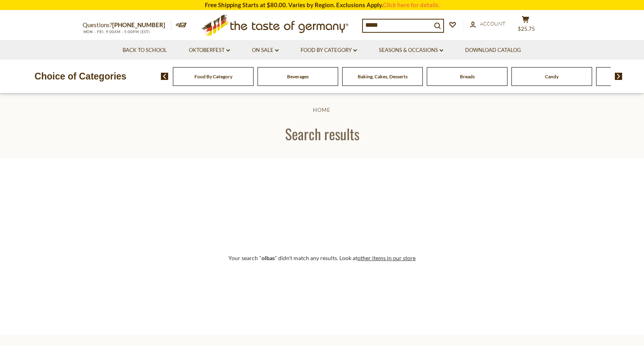
scroll to position [3, 0]
click at [405, 22] on input "*****" at bounding box center [397, 25] width 69 height 11
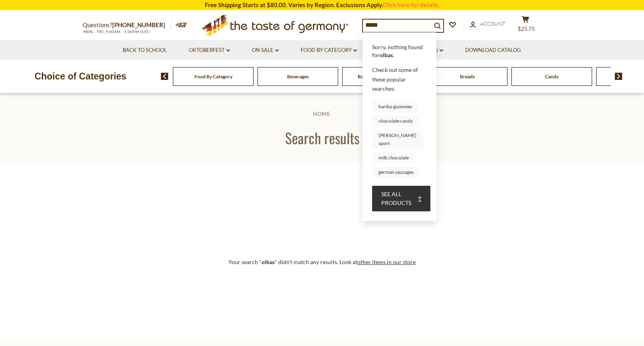
drag, startPoint x: 387, startPoint y: 21, endPoint x: 351, endPoint y: 18, distance: 36.0
click at [351, 18] on div "Questions? 800-881-6419 MON - FRI, 9:00AM - 5:00PM (EST) .st0{fill:#EDD300;} .s…" at bounding box center [322, 25] width 491 height 29
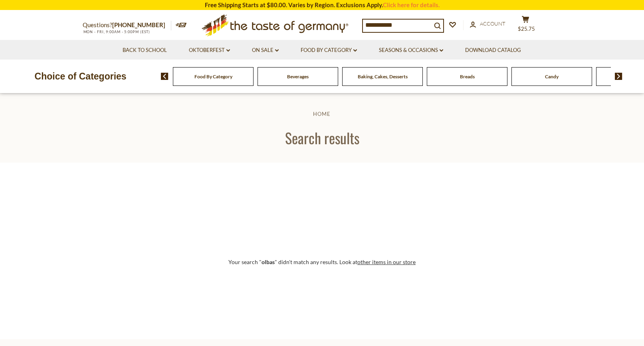
type input "**********"
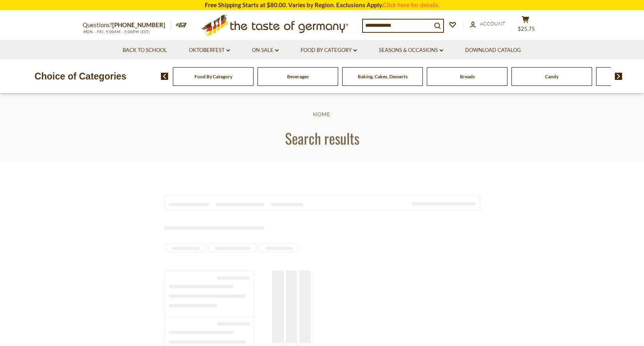
type input "**********"
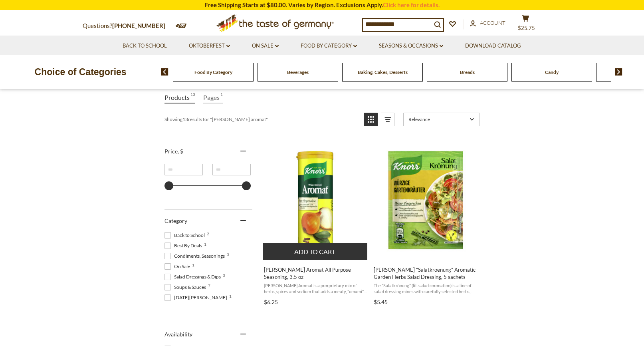
scroll to position [109, 0]
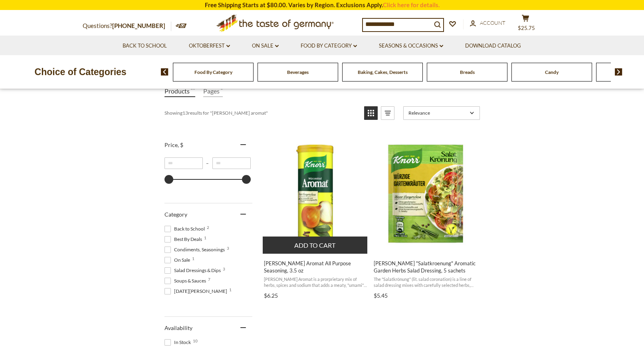
click at [316, 212] on img "Knorr Aromat All Purpose Seasoning, 3.5 oz" at bounding box center [316, 194] width 106 height 106
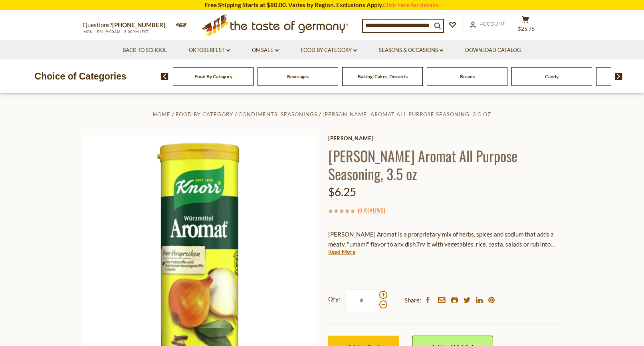
click at [531, 14] on div "Questions? 800-881-6419 MON - FRI, 9:00AM - 5:00PM (EST) .st0{fill:#EDD300;} .s…" at bounding box center [322, 25] width 491 height 29
click at [529, 22] on icon "cart" at bounding box center [526, 19] width 8 height 7
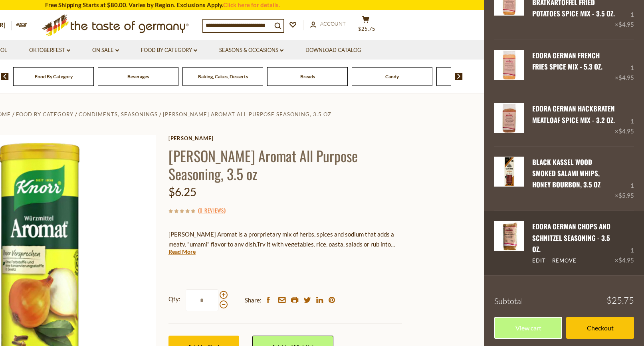
scroll to position [65, 0]
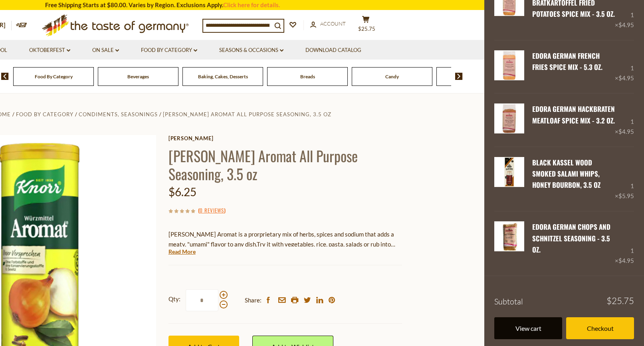
click at [549, 327] on link "View cart" at bounding box center [528, 328] width 68 height 22
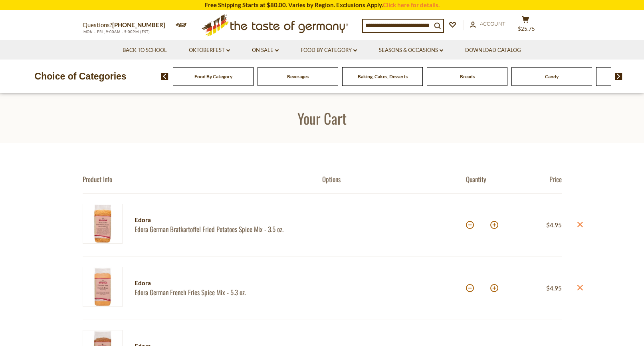
click at [393, 25] on input at bounding box center [397, 25] width 69 height 11
type input "**********"
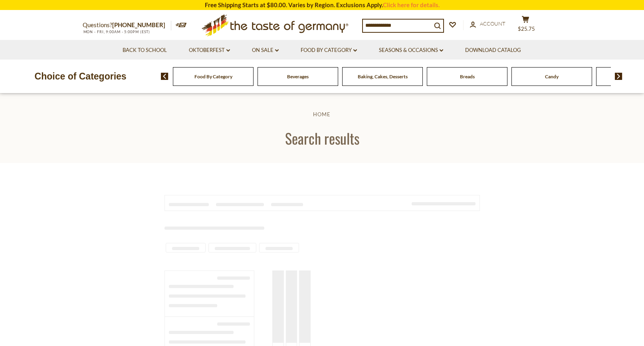
type input "**********"
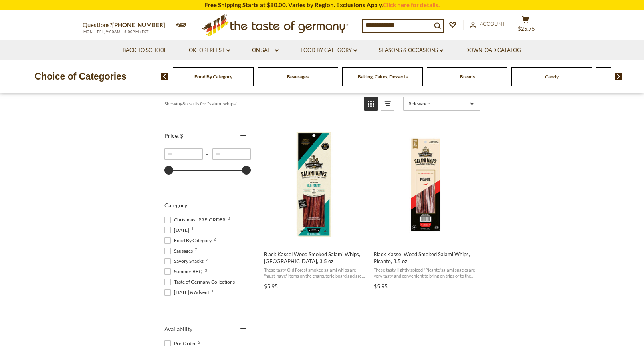
scroll to position [123, 0]
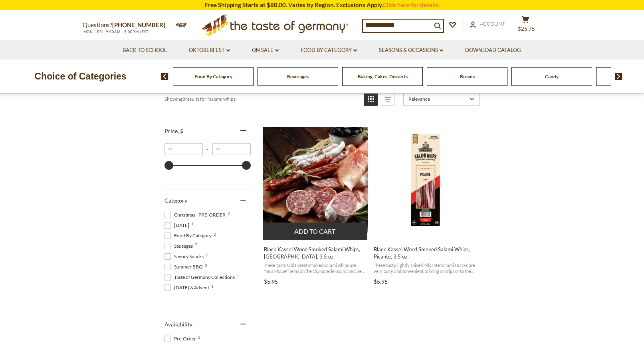
click at [303, 194] on img "Black Kassel Wood Smoked Salami Whips, Old Forest, 3.5 oz" at bounding box center [316, 180] width 106 height 106
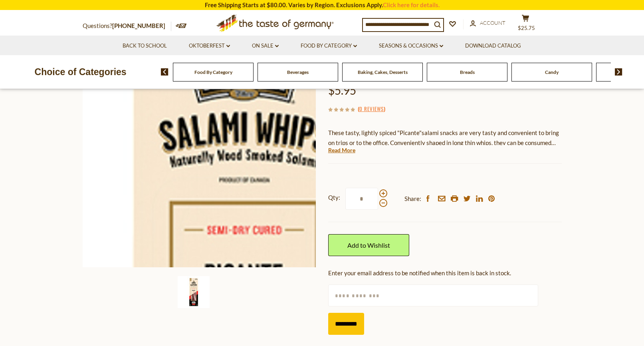
scroll to position [103, 0]
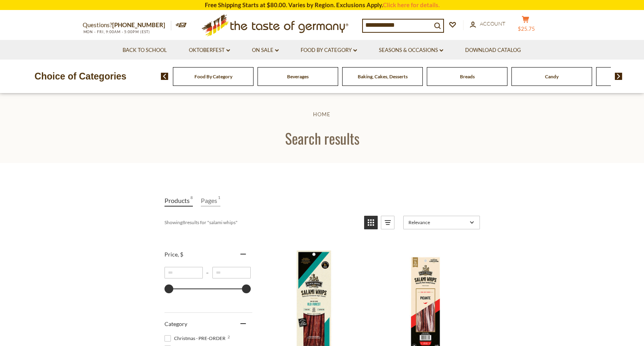
click at [532, 23] on button "cart $25.75" at bounding box center [526, 26] width 24 height 20
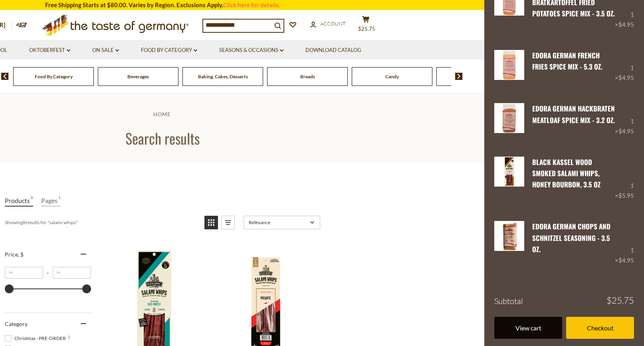
scroll to position [65, 0]
click at [514, 324] on link "View cart" at bounding box center [528, 328] width 68 height 22
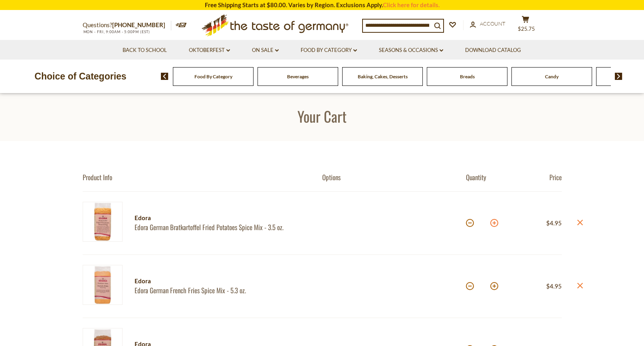
scroll to position [2, 0]
click at [496, 224] on button at bounding box center [494, 222] width 8 height 8
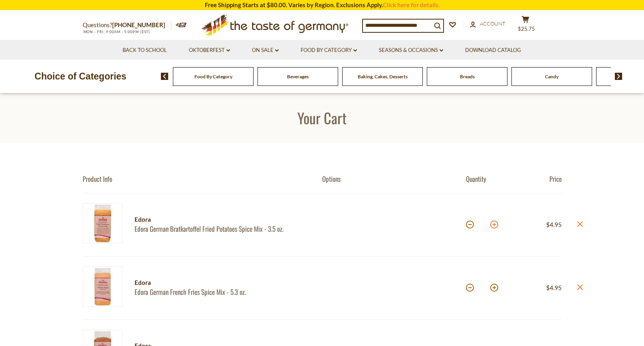
click at [496, 224] on button at bounding box center [494, 224] width 8 height 8
click at [496, 224] on button at bounding box center [494, 225] width 8 height 8
type input "*"
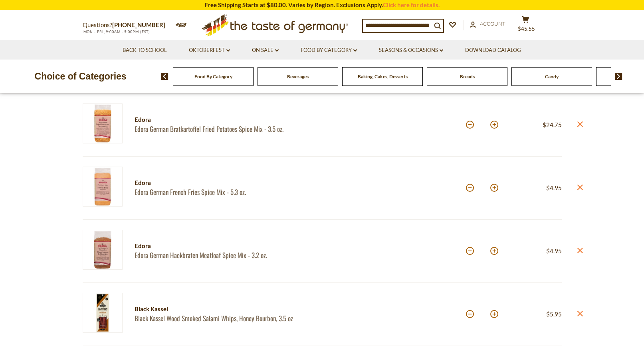
scroll to position [101, 0]
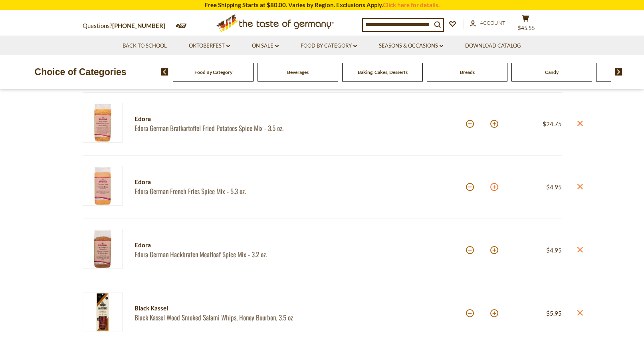
click at [494, 187] on button at bounding box center [494, 187] width 8 height 8
click at [494, 188] on button at bounding box center [494, 187] width 8 height 8
drag, startPoint x: 494, startPoint y: 188, endPoint x: 417, endPoint y: 188, distance: 77.5
click at [494, 188] on button at bounding box center [494, 187] width 8 height 8
type input "*"
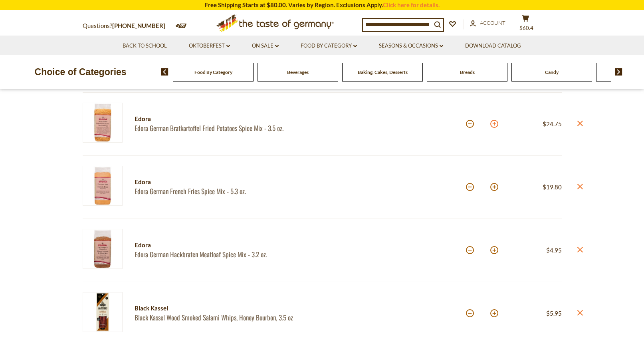
click at [493, 126] on button at bounding box center [494, 124] width 8 height 8
type input "*"
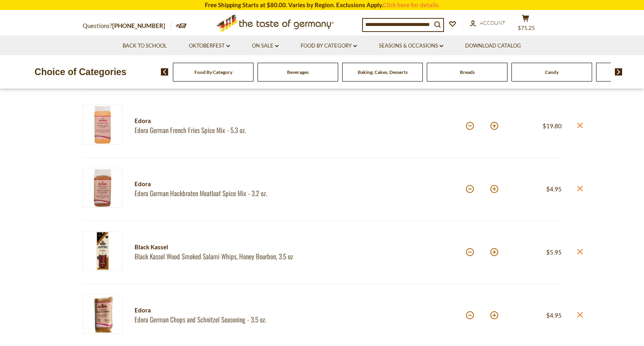
scroll to position [162, 0]
drag, startPoint x: 494, startPoint y: 190, endPoint x: 458, endPoint y: 197, distance: 36.6
click at [494, 191] on button at bounding box center [494, 189] width 8 height 8
type input "*"
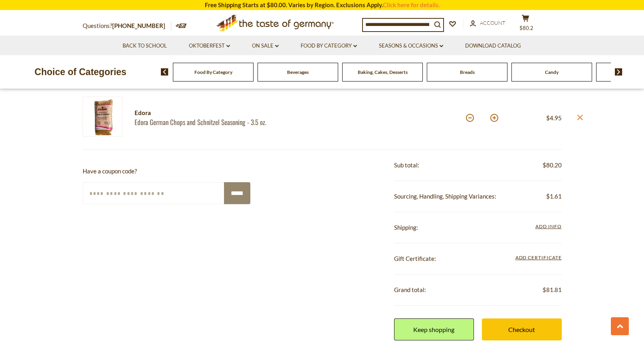
scroll to position [360, 0]
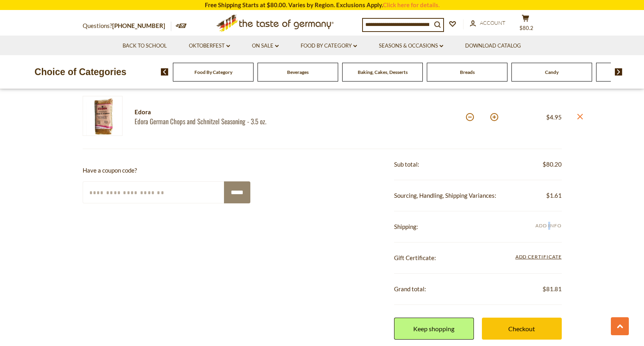
click at [549, 224] on span "Add Info" at bounding box center [548, 225] width 26 height 6
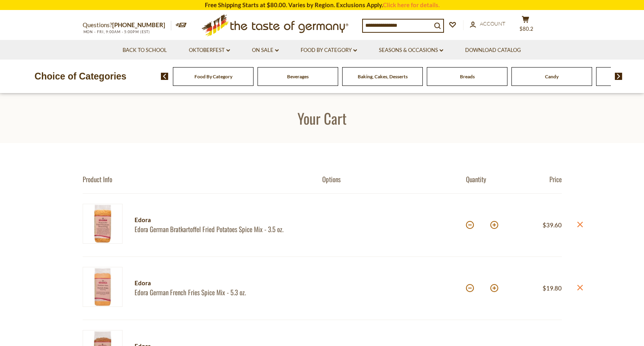
scroll to position [0, 0]
click at [499, 24] on span "Account" at bounding box center [493, 23] width 26 height 6
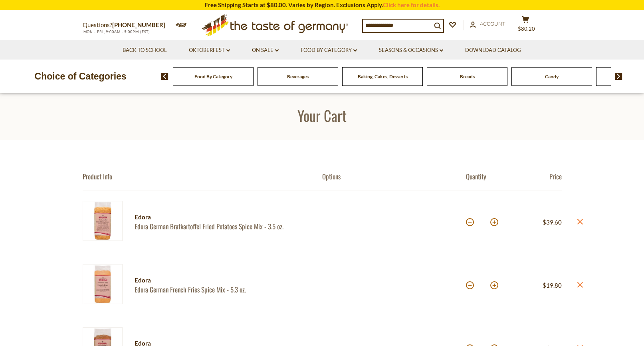
scroll to position [3, 0]
click at [418, 23] on input at bounding box center [397, 25] width 69 height 11
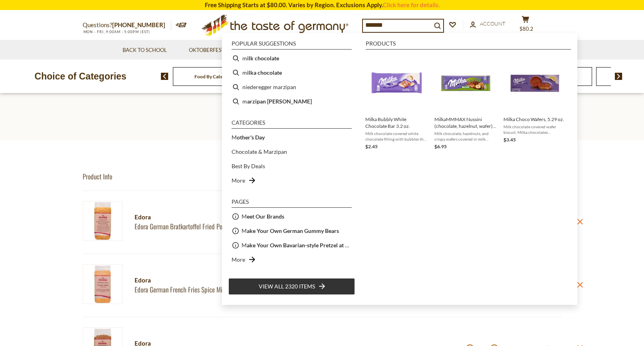
type input "********"
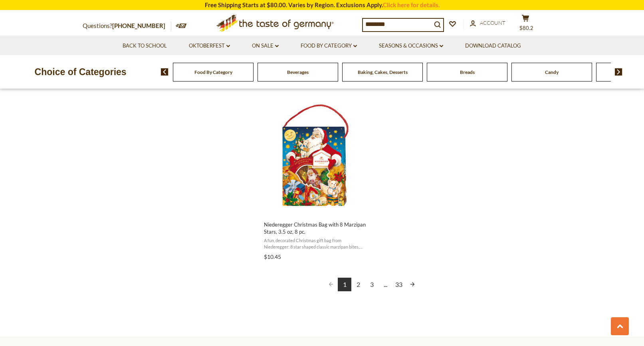
scroll to position [1378, 0]
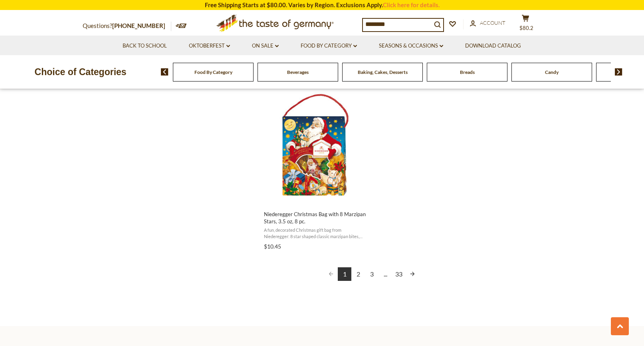
drag, startPoint x: 355, startPoint y: 271, endPoint x: 397, endPoint y: 257, distance: 43.8
click at [355, 271] on link "2" at bounding box center [358, 274] width 14 height 14
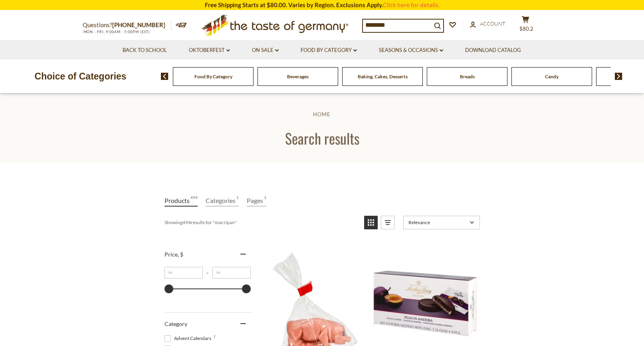
scroll to position [-1, 0]
drag, startPoint x: 391, startPoint y: 25, endPoint x: 356, endPoint y: 22, distance: 34.9
click at [356, 22] on div "Questions? 800-881-6419 MON - FRI, 9:00AM - 5:00PM (EST) .st0{fill:#EDD300;} .s…" at bounding box center [322, 25] width 491 height 29
type input "**********"
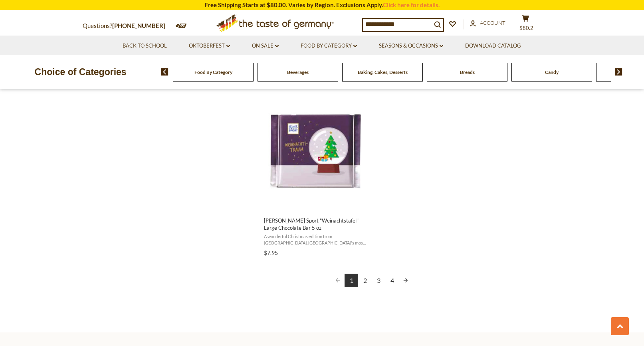
scroll to position [1372, 0]
click at [364, 273] on link "2" at bounding box center [365, 280] width 14 height 14
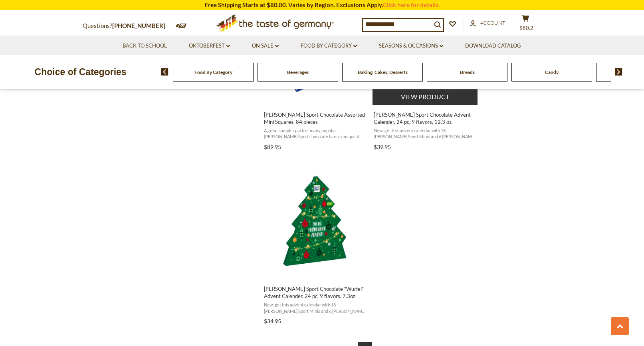
scroll to position [1303, 0]
click at [405, 97] on button "View product" at bounding box center [425, 96] width 105 height 17
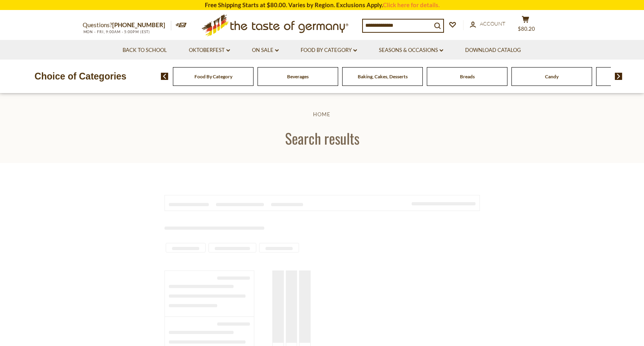
type input "**********"
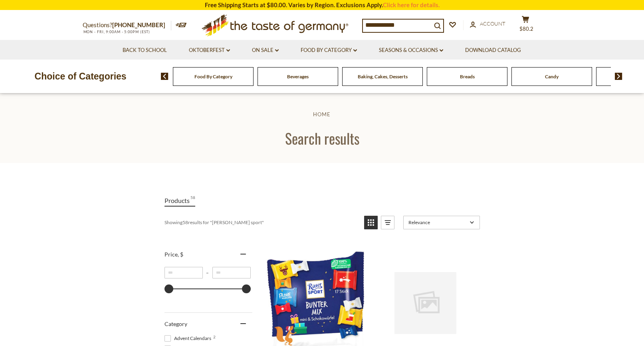
click at [204, 78] on span "Food By Category" at bounding box center [213, 76] width 38 height 6
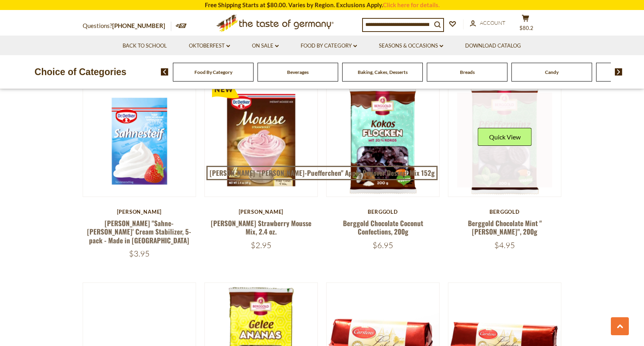
scroll to position [688, 0]
click at [496, 137] on button "Quick View" at bounding box center [505, 137] width 54 height 18
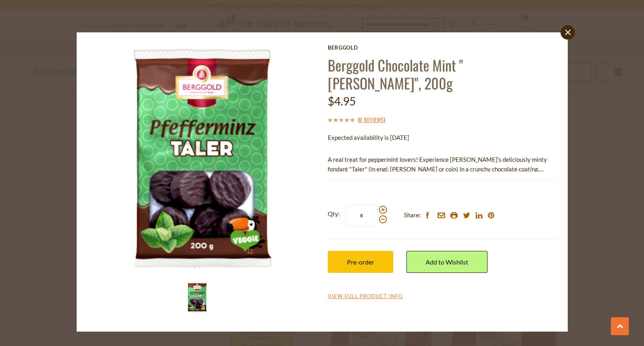
click at [569, 33] on icon "close" at bounding box center [568, 32] width 6 height 6
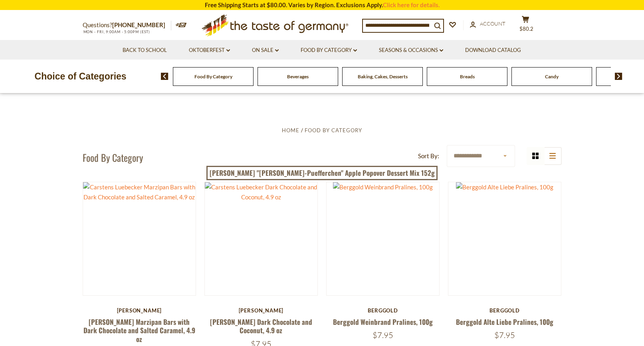
scroll to position [0, 0]
click at [533, 26] on span "$80.2" at bounding box center [527, 29] width 14 height 6
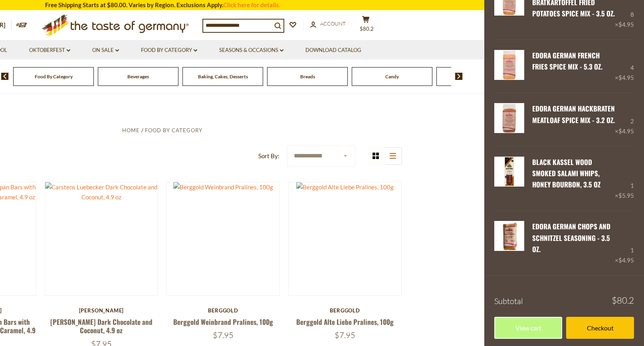
scroll to position [65, 0]
click at [524, 326] on link "View cart" at bounding box center [528, 328] width 68 height 22
